Goal: Task Accomplishment & Management: Manage account settings

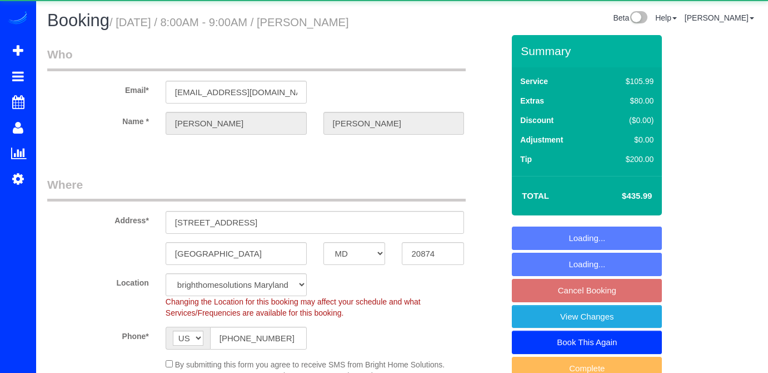
select select "MD"
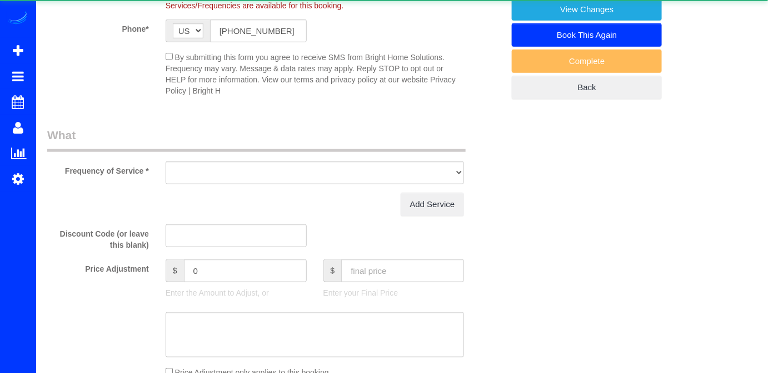
select select "object:801"
select select "spot1"
select select "2"
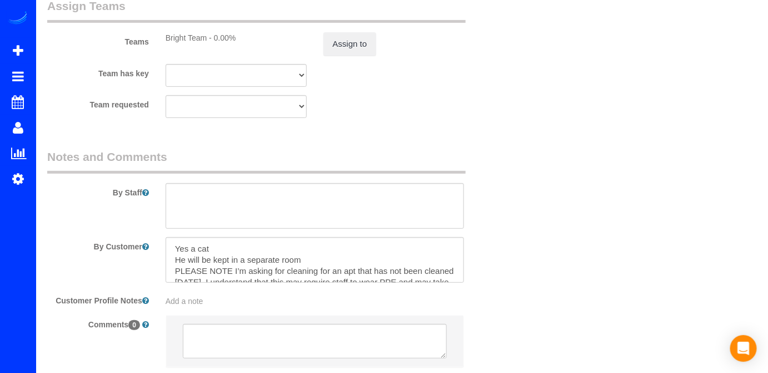
scroll to position [1516, 0]
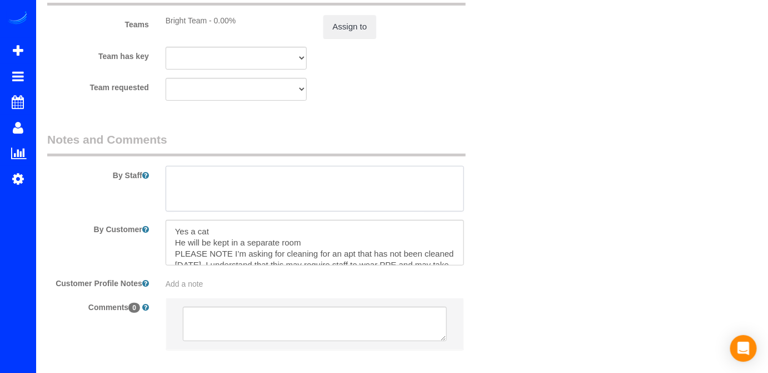
click at [191, 162] on div "By Staff" at bounding box center [275, 171] width 473 height 80
drag, startPoint x: 212, startPoint y: 177, endPoint x: 144, endPoint y: 185, distance: 68.3
click at [144, 185] on div "By Staff" at bounding box center [275, 171] width 473 height 80
paste textarea "cuando lleguemos, evaluaremos las condiciones del apartamento para poder ofrece…"
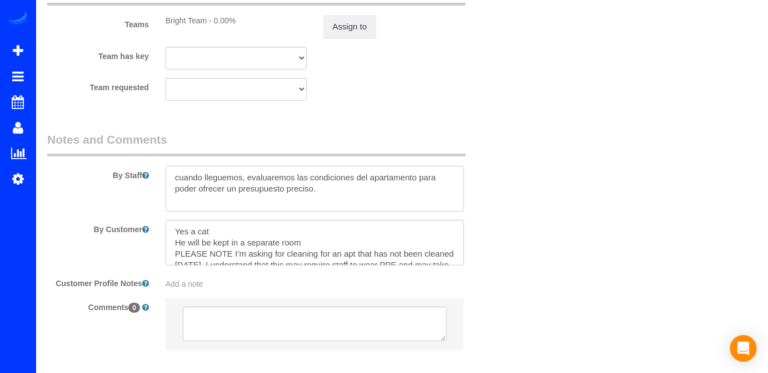
drag, startPoint x: 286, startPoint y: 190, endPoint x: 244, endPoint y: 186, distance: 41.9
click at [237, 191] on textarea at bounding box center [315, 189] width 299 height 46
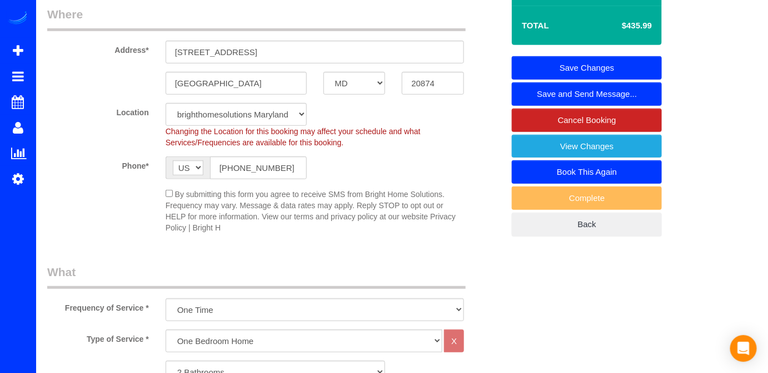
scroll to position [101, 0]
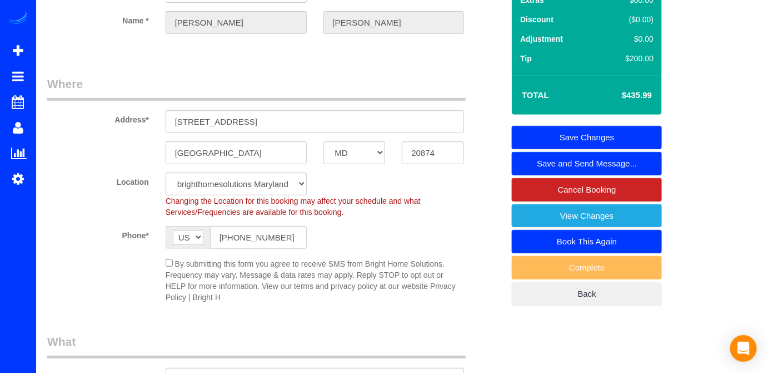
type textarea "cuando lleguemos, evaluaremos las condiciones del apartamento para poder ofrece…"
click at [626, 129] on link "Save Changes" at bounding box center [587, 137] width 150 height 23
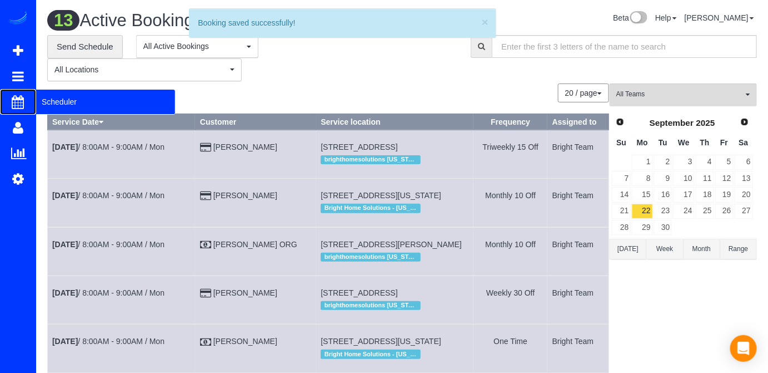
click at [61, 101] on span "Scheduler" at bounding box center [105, 102] width 139 height 26
